Goal: Find specific page/section: Find specific page/section

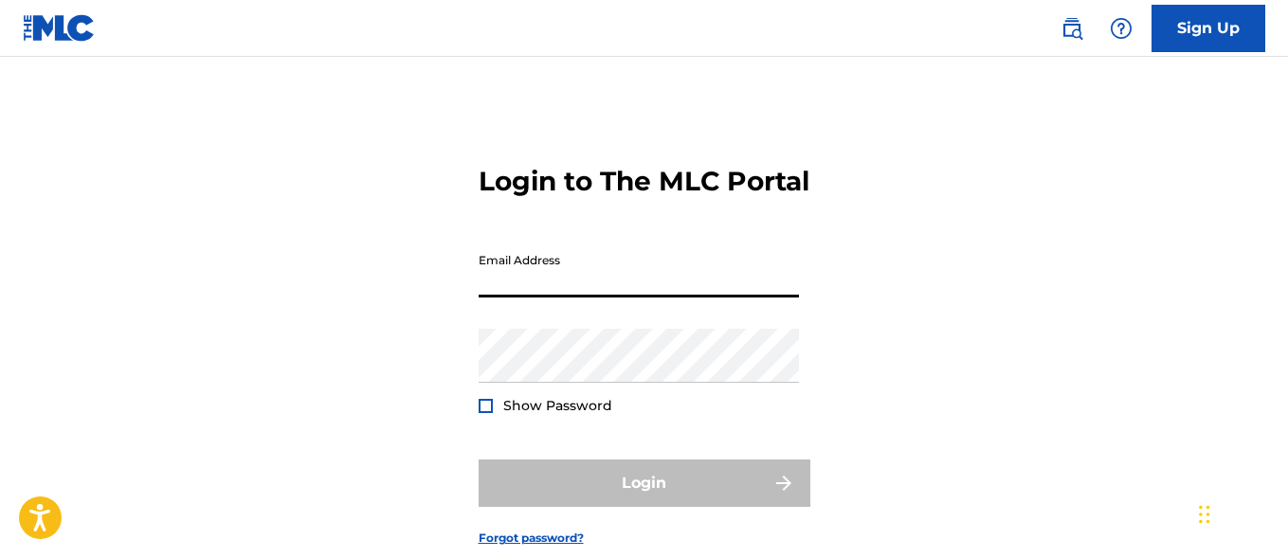
click at [635, 298] on input "Email Address" at bounding box center [639, 271] width 320 height 54
paste input "[EMAIL_ADDRESS][DOMAIN_NAME]"
type input "[EMAIL_ADDRESS][DOMAIN_NAME]"
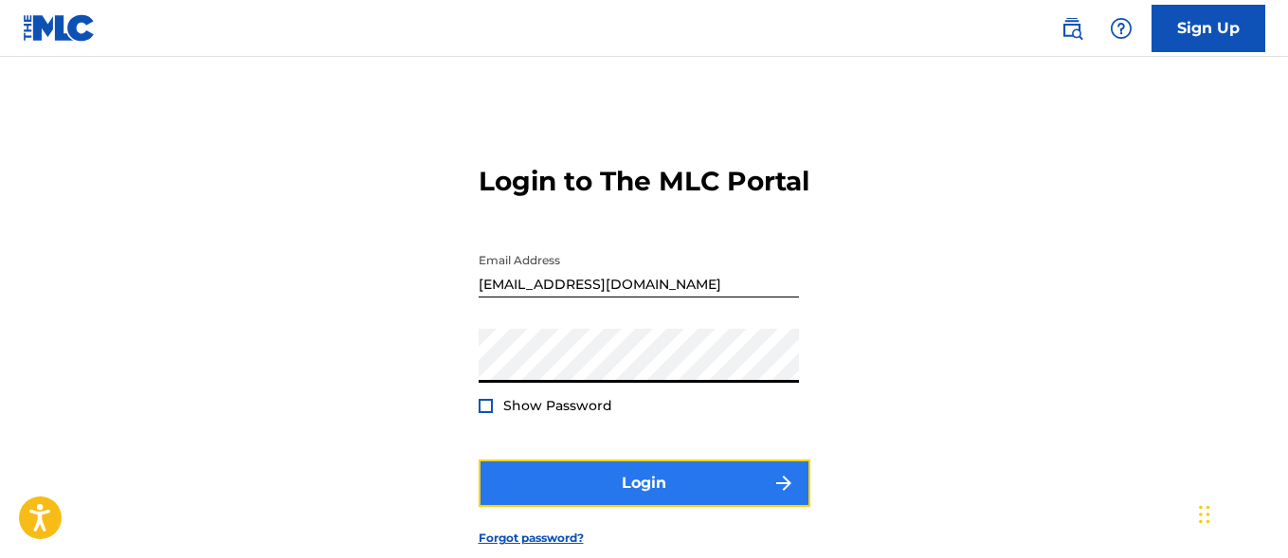
click at [642, 507] on button "Login" at bounding box center [645, 483] width 332 height 47
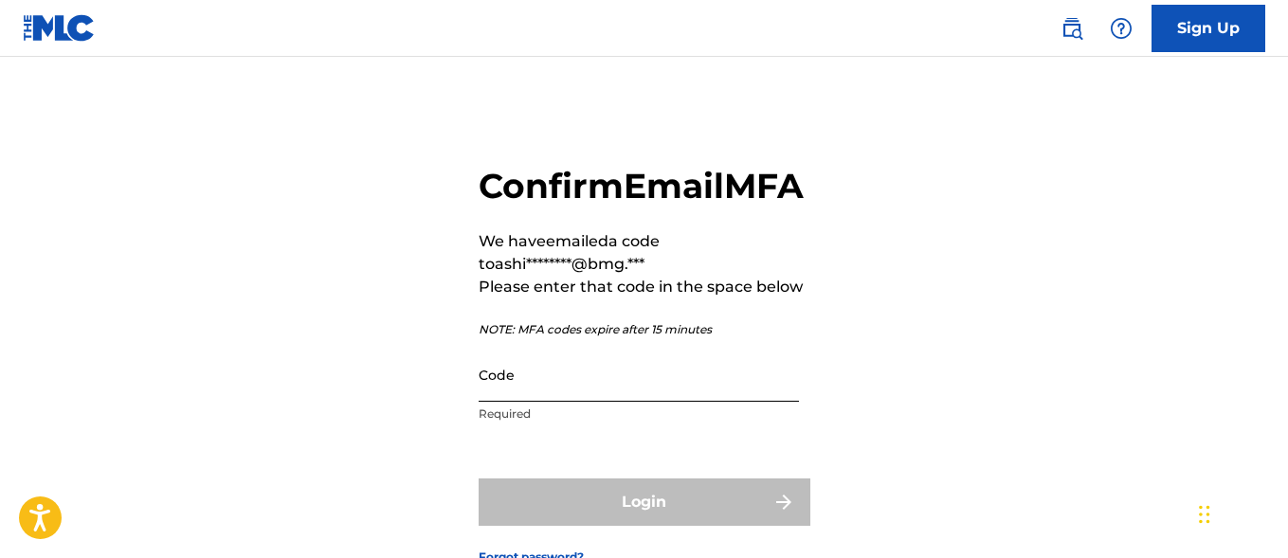
click at [565, 402] on input "Code" at bounding box center [639, 375] width 320 height 54
paste input "827811"
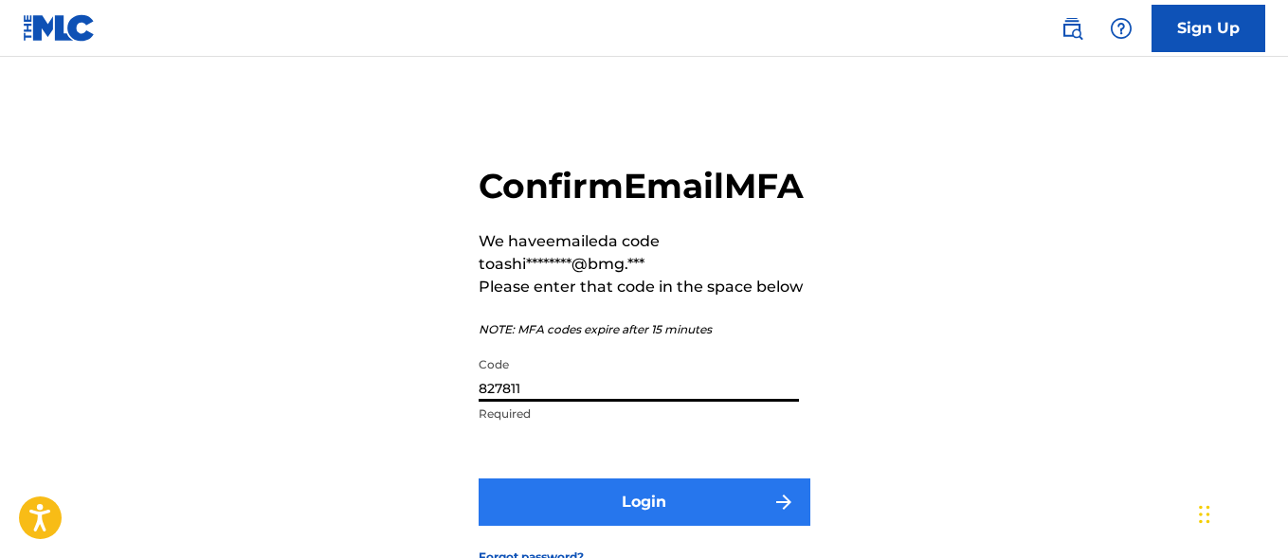
type input "827811"
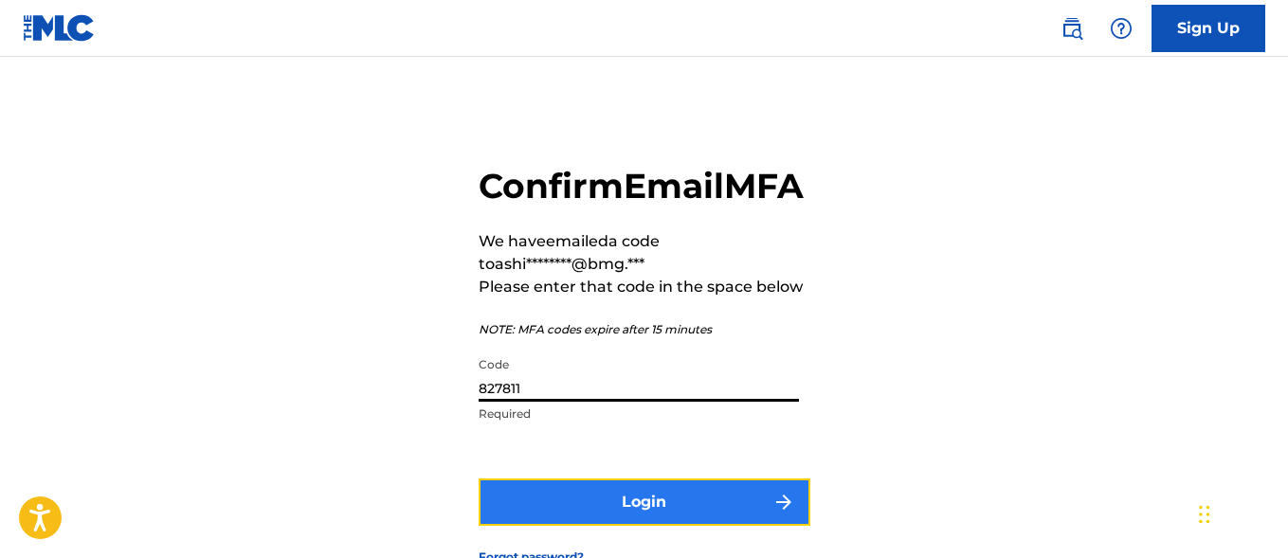
click at [643, 526] on button "Login" at bounding box center [645, 502] width 332 height 47
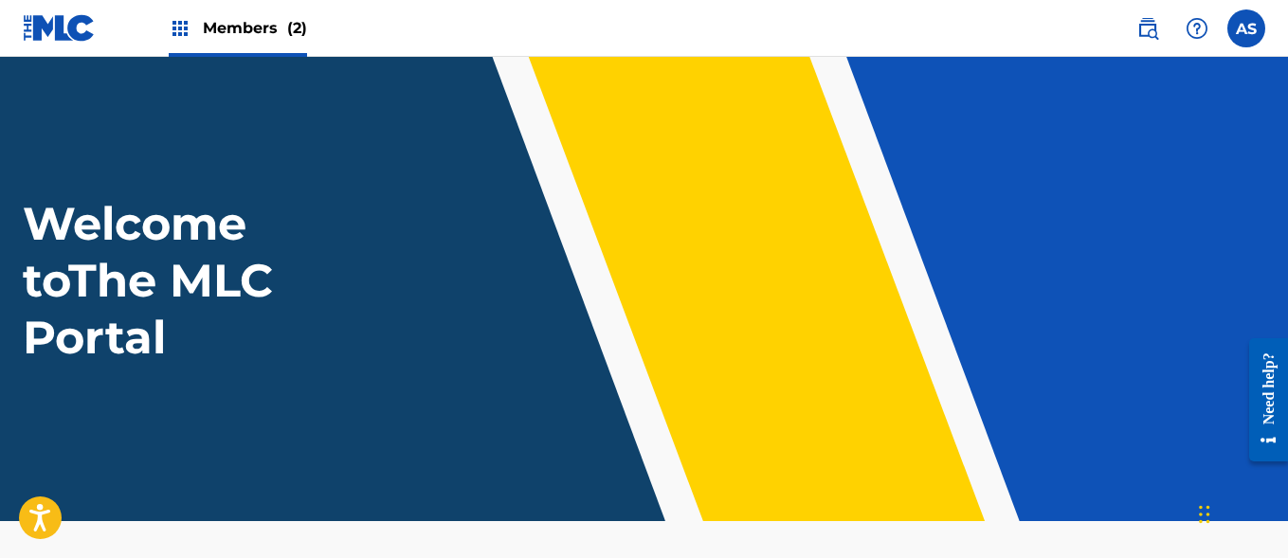
click at [183, 29] on img at bounding box center [180, 28] width 23 height 23
click at [843, 170] on header "Welcome to The MLC Portal" at bounding box center [644, 289] width 1288 height 464
click at [243, 26] on span "Members (2)" at bounding box center [255, 28] width 104 height 22
click at [197, 44] on div "Members (2)" at bounding box center [238, 28] width 138 height 56
click at [180, 28] on img at bounding box center [180, 28] width 23 height 23
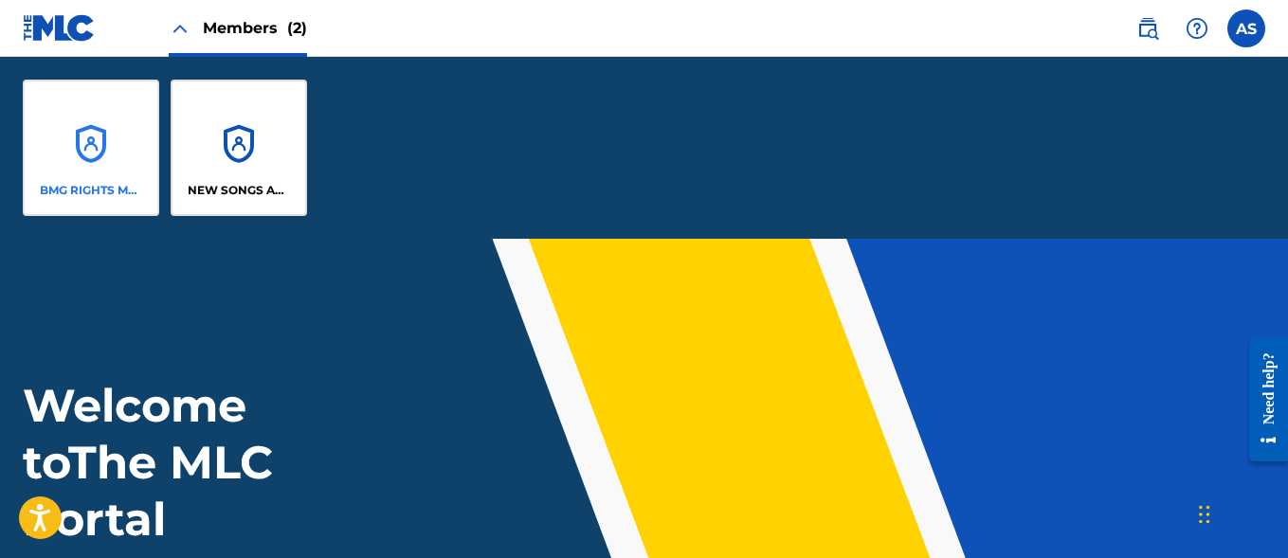
click at [110, 141] on div "BMG RIGHTS MANAGEMENT US, LLC" at bounding box center [91, 148] width 136 height 136
click at [96, 132] on div "BMG RIGHTS MANAGEMENT US, LLC" at bounding box center [91, 148] width 136 height 136
click at [91, 148] on div "BMG RIGHTS MANAGEMENT US, LLC" at bounding box center [91, 148] width 136 height 136
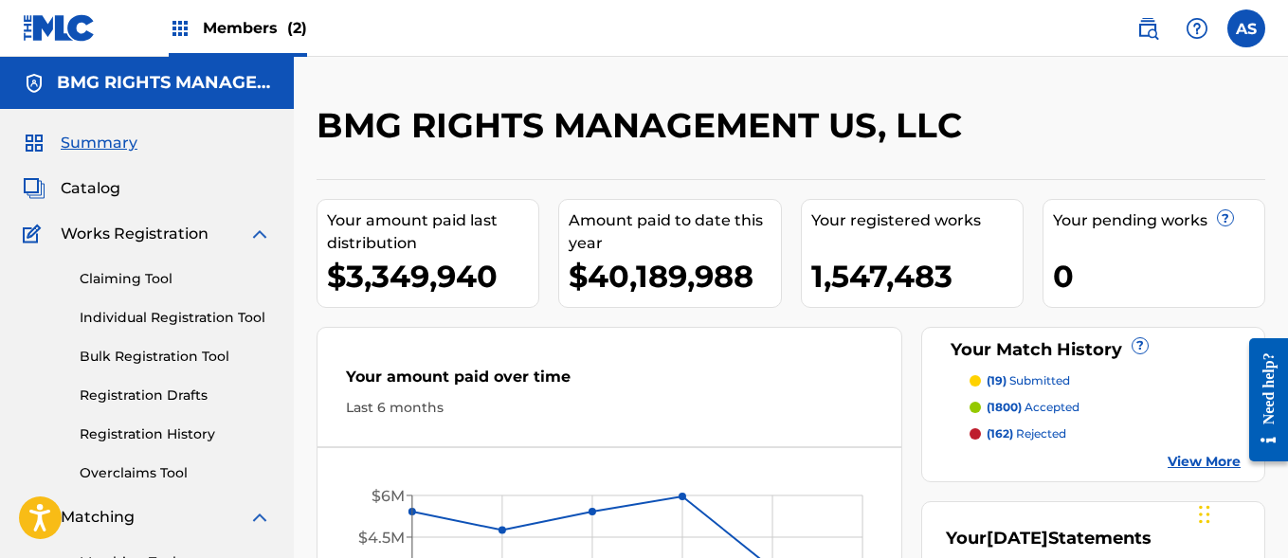
click at [181, 28] on img at bounding box center [180, 28] width 23 height 23
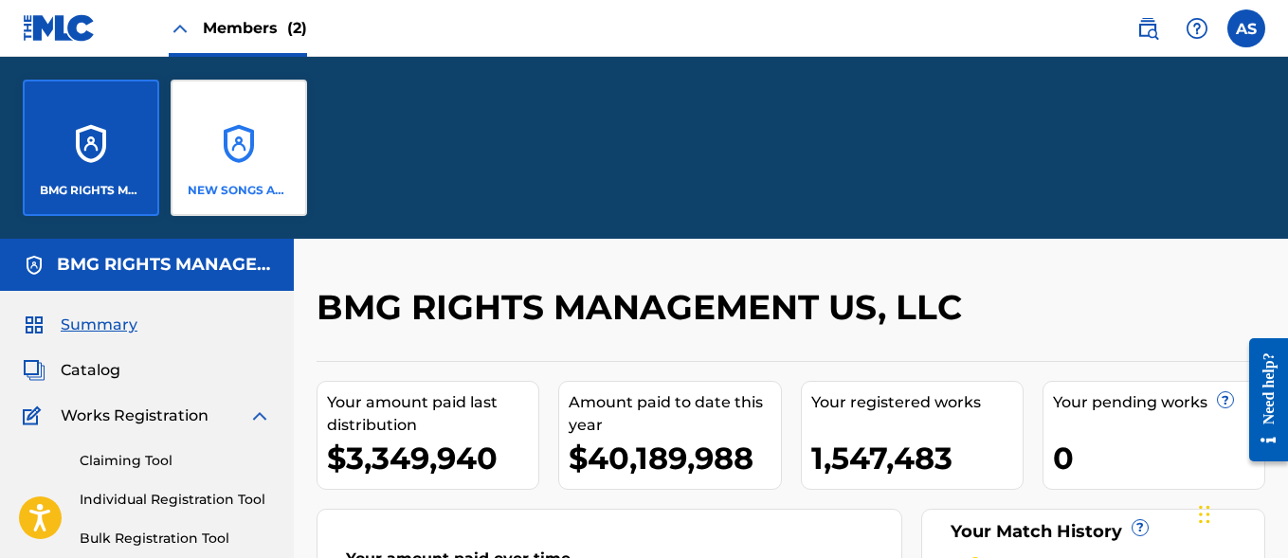
click at [275, 162] on div "NEW SONGS ADMINISTRATION" at bounding box center [239, 148] width 136 height 136
click at [239, 148] on div "NEW SONGS ADMINISTRATION" at bounding box center [239, 148] width 136 height 136
